Goal: Information Seeking & Learning: Learn about a topic

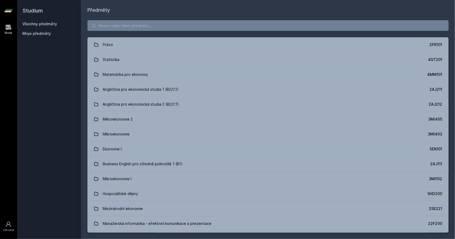
click at [231, 35] on button "Ne" at bounding box center [228, 34] width 19 height 13
click at [105, 22] on input "search" at bounding box center [267, 25] width 361 height 11
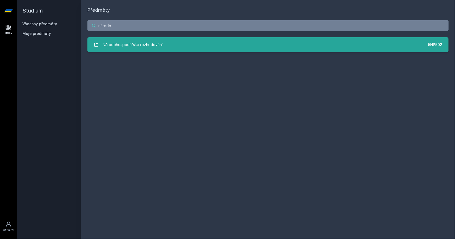
type input "národo"
click at [156, 45] on div "Národohospodářské rozhodování" at bounding box center [133, 44] width 60 height 11
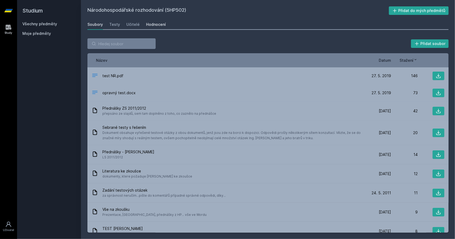
click at [150, 23] on div "Hodnocení" at bounding box center [156, 24] width 20 height 5
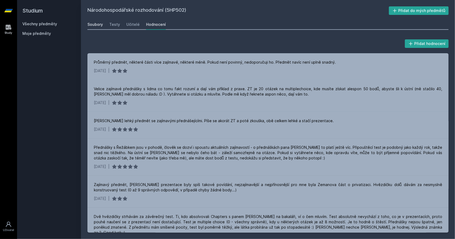
click at [94, 26] on div "Soubory" at bounding box center [94, 24] width 15 height 5
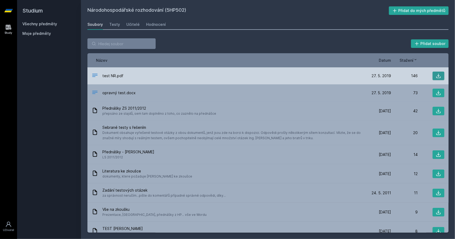
click at [438, 76] on icon at bounding box center [438, 75] width 5 height 5
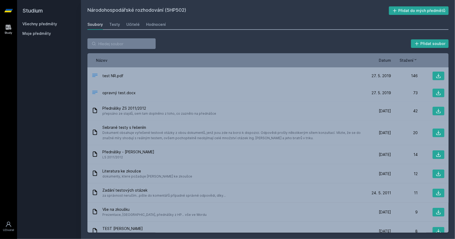
click at [42, 25] on link "Všechny předměty" at bounding box center [39, 24] width 35 height 5
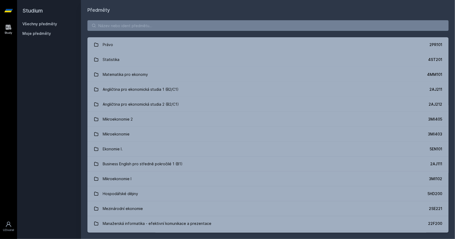
click at [120, 32] on div "Právo 2PR101 Statistika 4ST201 Matematika pro ekonomy 4MM101 Angličtina pro eko…" at bounding box center [268, 127] width 374 height 226
click at [115, 25] on input "search" at bounding box center [267, 25] width 361 height 11
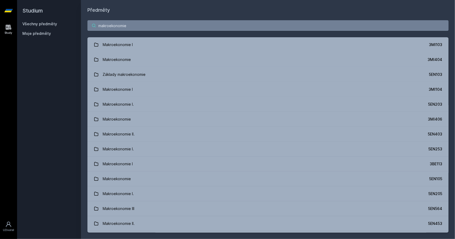
drag, startPoint x: 135, startPoint y: 23, endPoint x: 62, endPoint y: 29, distance: 73.5
click at [62, 29] on div "Studium Všechny předměty Moje předměty Předměty makroekonomie Makroekonomie I 3…" at bounding box center [236, 119] width 438 height 239
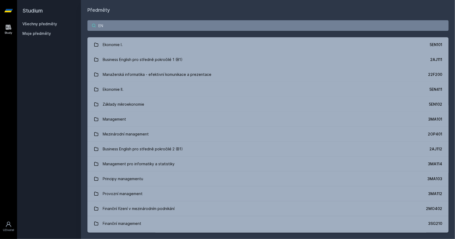
type input "E"
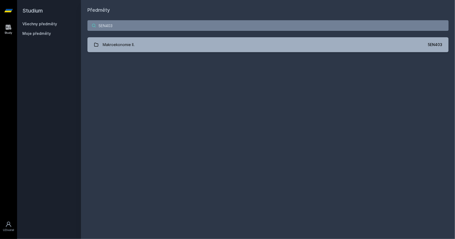
type input "5EN403"
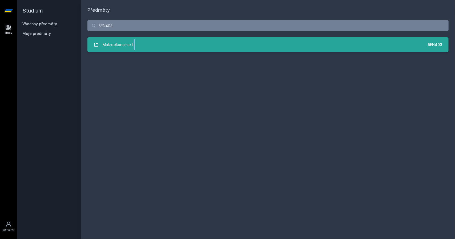
drag, startPoint x: 135, startPoint y: 53, endPoint x: 134, endPoint y: 49, distance: 4.6
click at [134, 49] on div "5EN403 Makroekonomie II. 5EN403 Jejda, něco se pokazilo." at bounding box center [268, 36] width 374 height 45
click at [134, 49] on div "Makroekonomie II." at bounding box center [119, 44] width 32 height 11
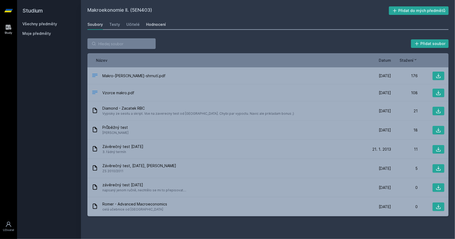
click at [158, 23] on div "Hodnocení" at bounding box center [156, 24] width 20 height 5
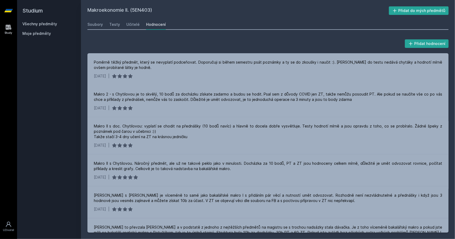
click at [34, 21] on div "Všechny předměty" at bounding box center [48, 23] width 53 height 5
click at [35, 24] on link "Všechny předměty" at bounding box center [39, 24] width 35 height 5
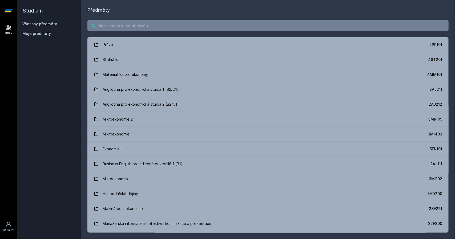
click at [117, 24] on input "search" at bounding box center [267, 25] width 361 height 11
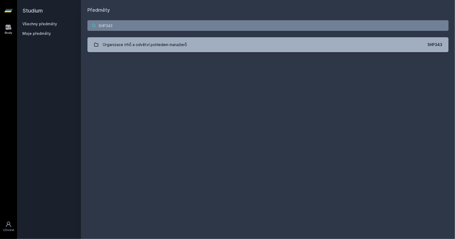
type input "5HP343"
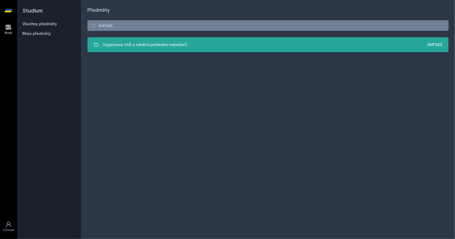
click at [175, 41] on div "Organizace trhů a odvětví pohledem manažerů" at bounding box center [145, 44] width 84 height 11
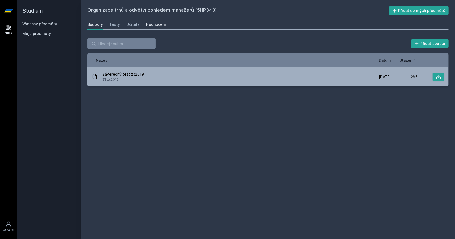
click at [154, 24] on div "Hodnocení" at bounding box center [156, 24] width 20 height 5
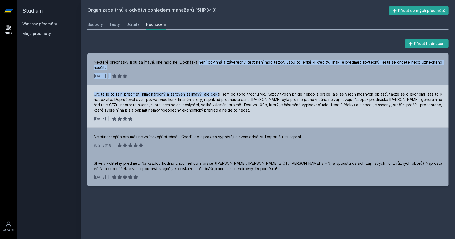
drag, startPoint x: 194, startPoint y: 62, endPoint x: 219, endPoint y: 90, distance: 37.0
click at [219, 90] on div "Některé přednášky jsou zajímavé, jiné moc ne. Docházka není povinná a závěrečný…" at bounding box center [267, 119] width 361 height 133
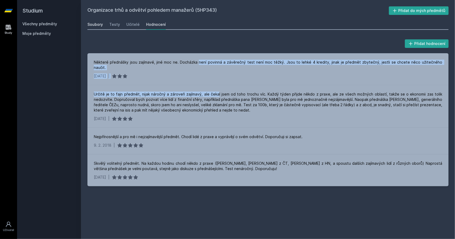
click at [101, 24] on div "Soubory" at bounding box center [94, 24] width 15 height 5
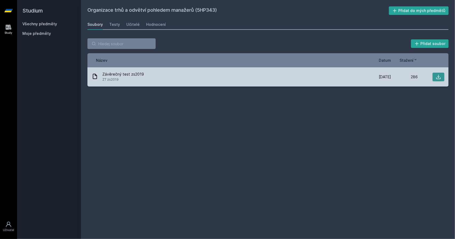
click at [439, 77] on icon at bounding box center [439, 77] width 5 height 5
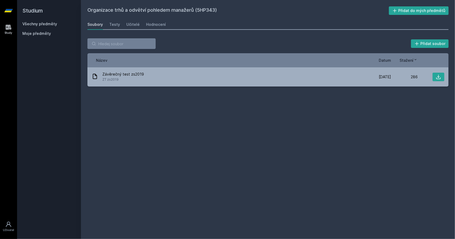
click at [94, 25] on div "Soubory" at bounding box center [94, 24] width 15 height 5
click at [43, 25] on link "Všechny předměty" at bounding box center [39, 24] width 35 height 5
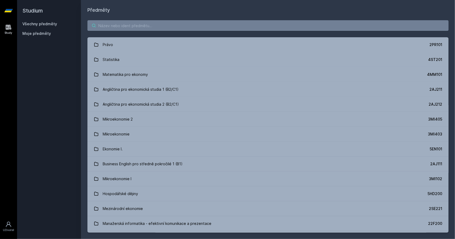
click at [117, 28] on input "search" at bounding box center [267, 25] width 361 height 11
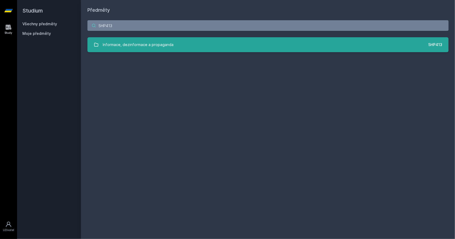
type input "5HP413"
click at [167, 41] on div "Informace, dezinformace a propaganda" at bounding box center [138, 44] width 71 height 11
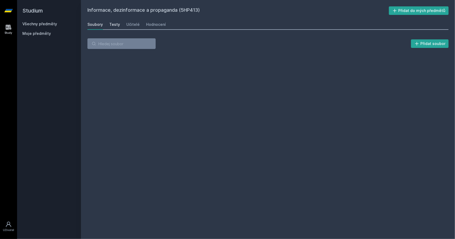
click at [115, 23] on div "Testy" at bounding box center [114, 24] width 11 height 5
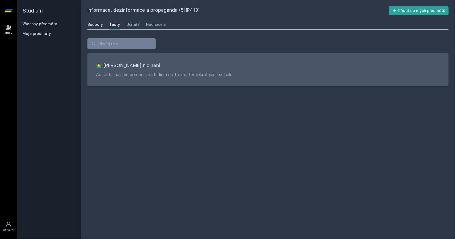
click at [98, 26] on div "Soubory" at bounding box center [94, 24] width 15 height 5
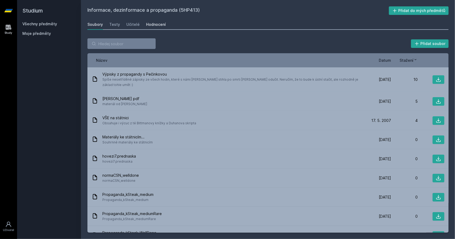
click at [159, 24] on div "Hodnocení" at bounding box center [156, 24] width 20 height 5
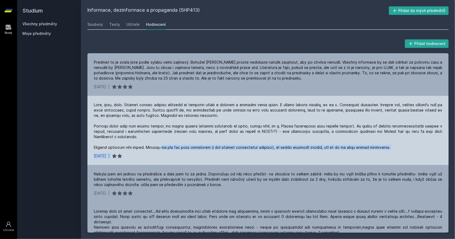
drag, startPoint x: 163, startPoint y: 152, endPoint x: 182, endPoint y: 158, distance: 20.2
click at [182, 158] on div "[DATE] |" at bounding box center [267, 130] width 361 height 69
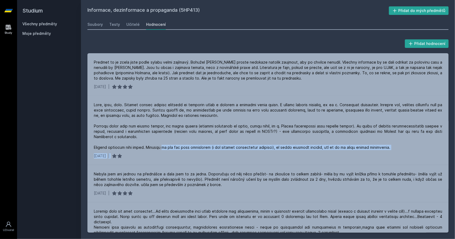
click at [48, 24] on link "Všechny předměty" at bounding box center [39, 24] width 35 height 5
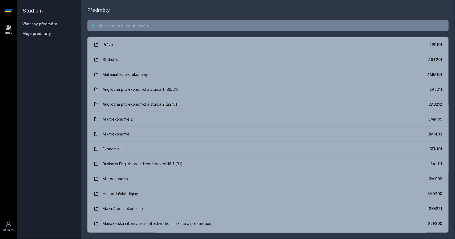
click at [132, 28] on input "search" at bounding box center [267, 25] width 361 height 11
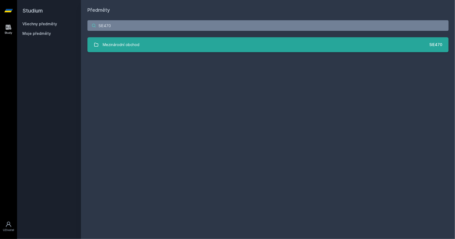
type input "5IE470"
click at [159, 50] on link "Mezinárodní obchod 5IE470" at bounding box center [267, 44] width 361 height 15
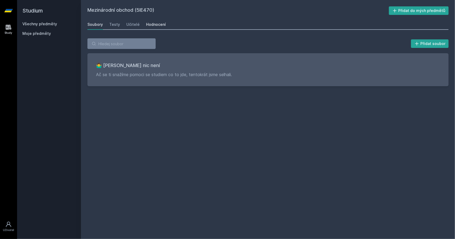
click at [155, 22] on div "Hodnocení" at bounding box center [156, 24] width 20 height 5
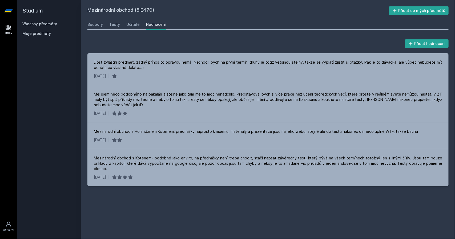
click at [44, 22] on link "Všechny předměty" at bounding box center [39, 24] width 35 height 5
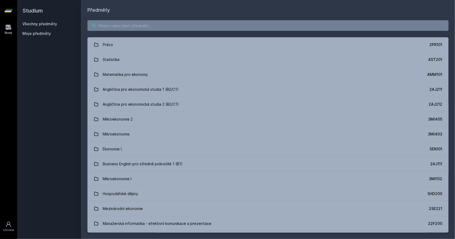
click at [118, 26] on input "search" at bounding box center [267, 25] width 361 height 11
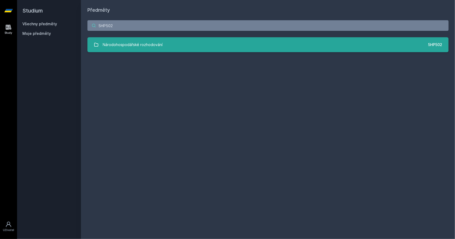
type input "5HP502"
click at [111, 43] on div "Národohospodářské rozhodování" at bounding box center [133, 44] width 60 height 11
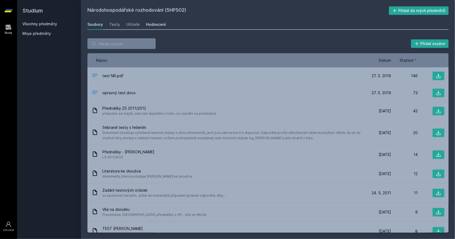
click at [149, 26] on div "Hodnocení" at bounding box center [156, 24] width 20 height 5
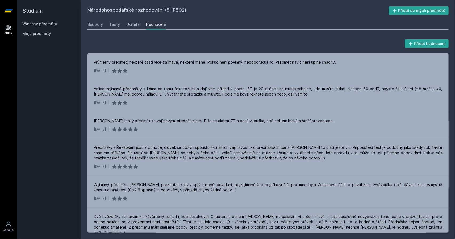
click at [22, 24] on link "Všechny předměty" at bounding box center [39, 24] width 35 height 5
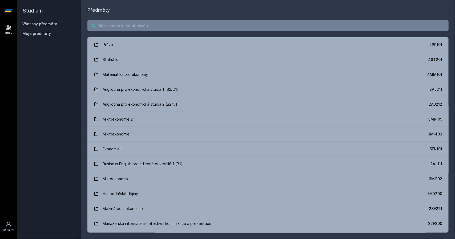
click at [103, 27] on input "search" at bounding box center [267, 25] width 361 height 11
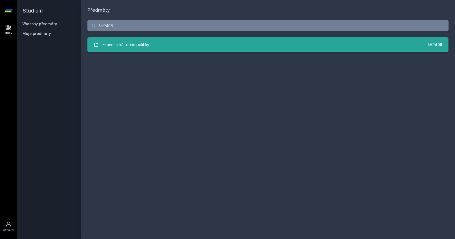
type input "5HP406"
click at [120, 38] on link "Ekonomická teorie politiky 5HP406" at bounding box center [267, 44] width 361 height 15
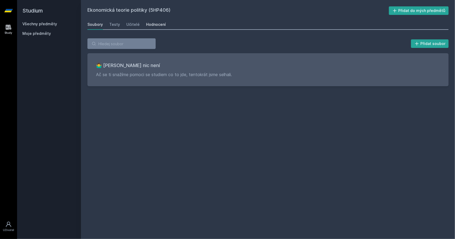
click at [155, 25] on div "Hodnocení" at bounding box center [156, 24] width 20 height 5
click at [97, 23] on div "Soubory" at bounding box center [94, 24] width 15 height 5
click at [151, 24] on div "Hodnocení" at bounding box center [156, 24] width 20 height 5
click at [113, 23] on div "Testy" at bounding box center [114, 24] width 11 height 5
click at [99, 22] on link "Soubory" at bounding box center [94, 24] width 15 height 11
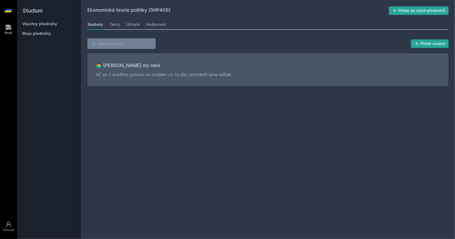
click at [39, 25] on link "Všechny předměty" at bounding box center [39, 24] width 35 height 5
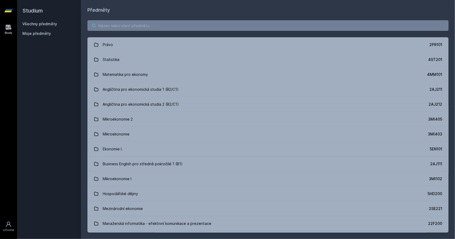
click at [139, 29] on input "search" at bounding box center [267, 25] width 361 height 11
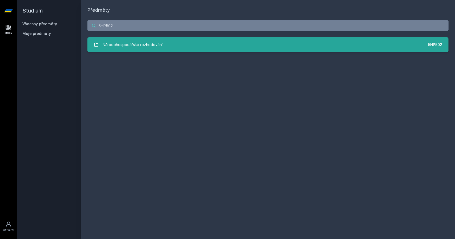
type input "5HP502"
click at [218, 50] on link "Národohospodářské rozhodování 5HP502" at bounding box center [267, 44] width 361 height 15
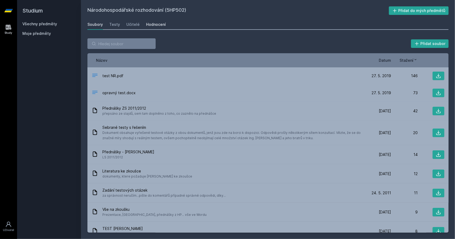
click at [150, 27] on link "Hodnocení" at bounding box center [156, 24] width 20 height 11
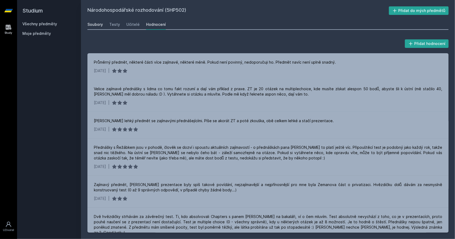
click at [99, 24] on div "Soubory" at bounding box center [94, 24] width 15 height 5
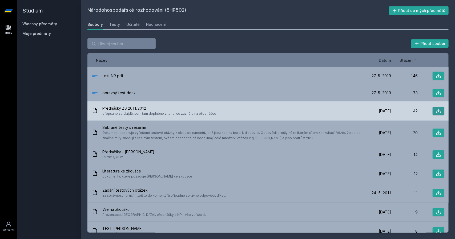
click at [436, 112] on icon at bounding box center [438, 111] width 5 height 5
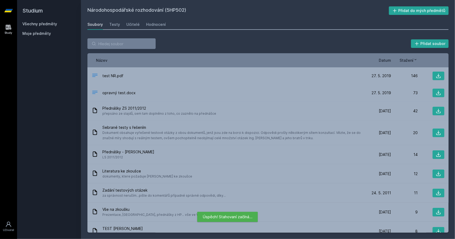
click at [51, 25] on link "Všechny předměty" at bounding box center [39, 24] width 35 height 5
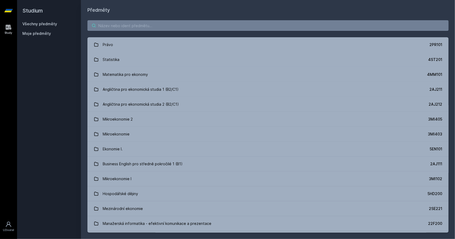
click at [113, 26] on input "search" at bounding box center [267, 25] width 361 height 11
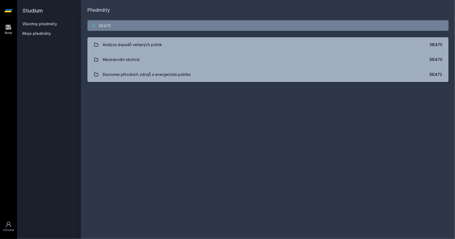
type input "5IE470"
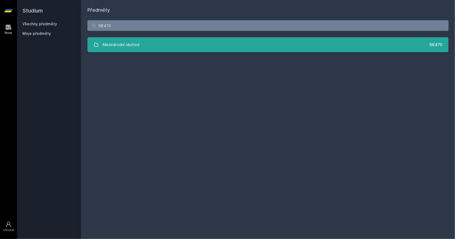
click at [150, 45] on link "Mezinárodní obchod 5IE470" at bounding box center [267, 44] width 361 height 15
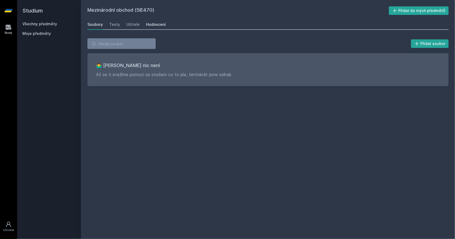
click at [152, 24] on div "Hodnocení" at bounding box center [156, 24] width 20 height 5
